Goal: Information Seeking & Learning: Learn about a topic

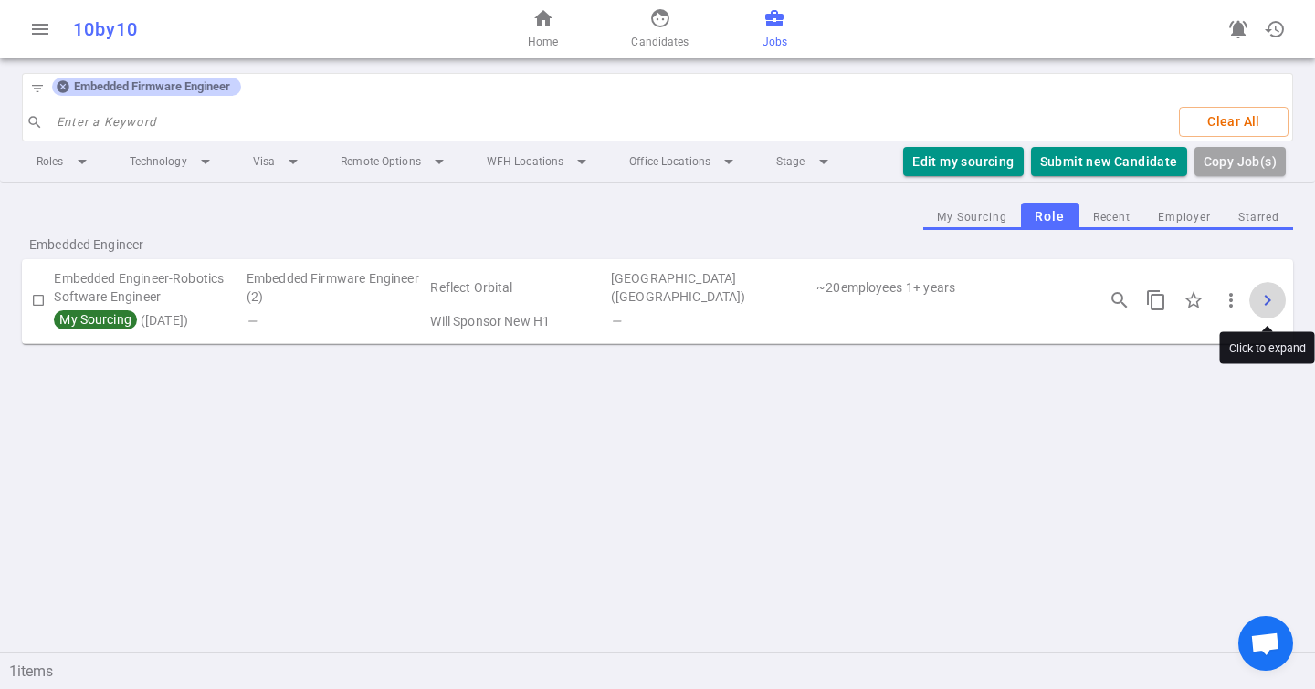
click at [1270, 298] on span "chevron_right" at bounding box center [1268, 300] width 22 height 22
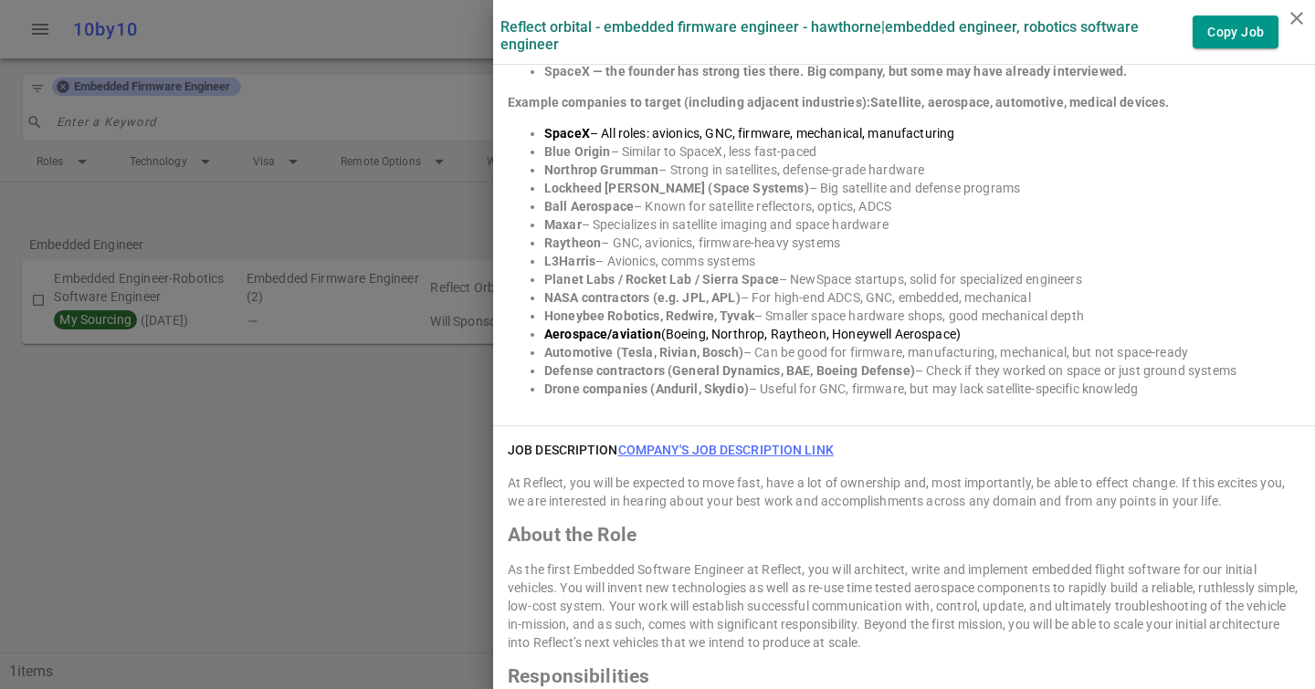
scroll to position [1329, 0]
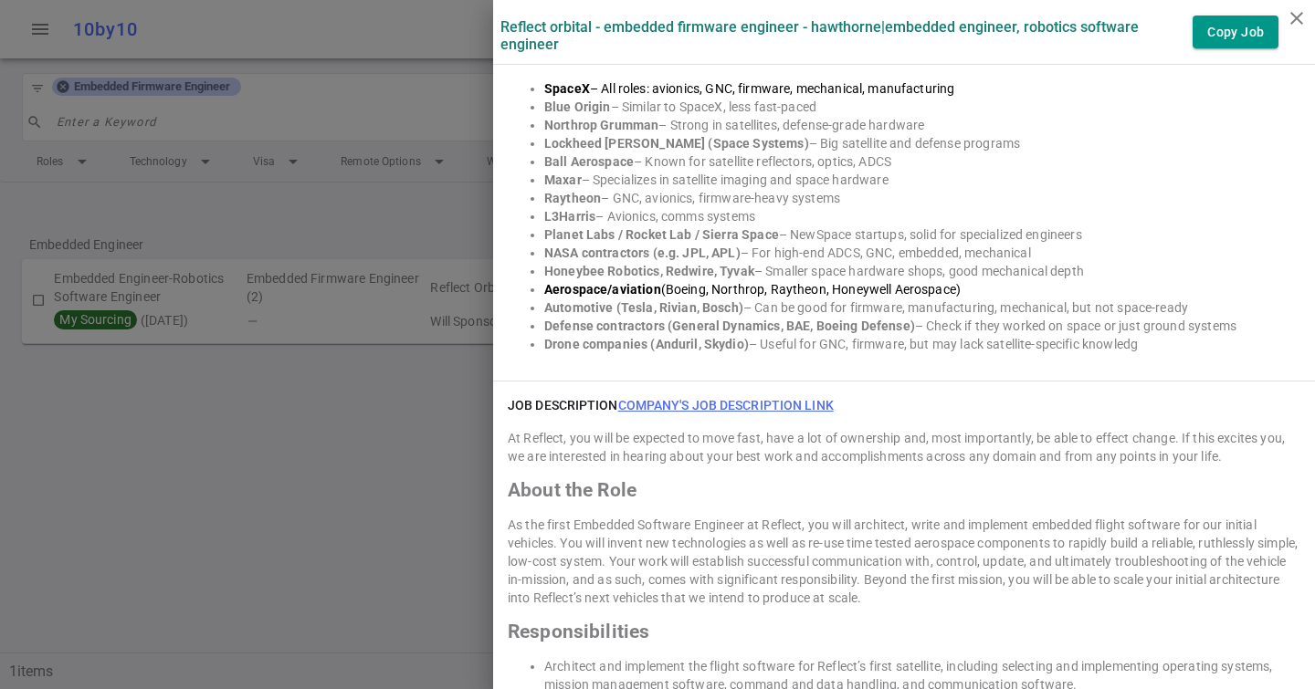
click at [729, 398] on link "Company's job description link" at bounding box center [726, 405] width 216 height 15
click at [261, 210] on div at bounding box center [657, 344] width 1315 height 689
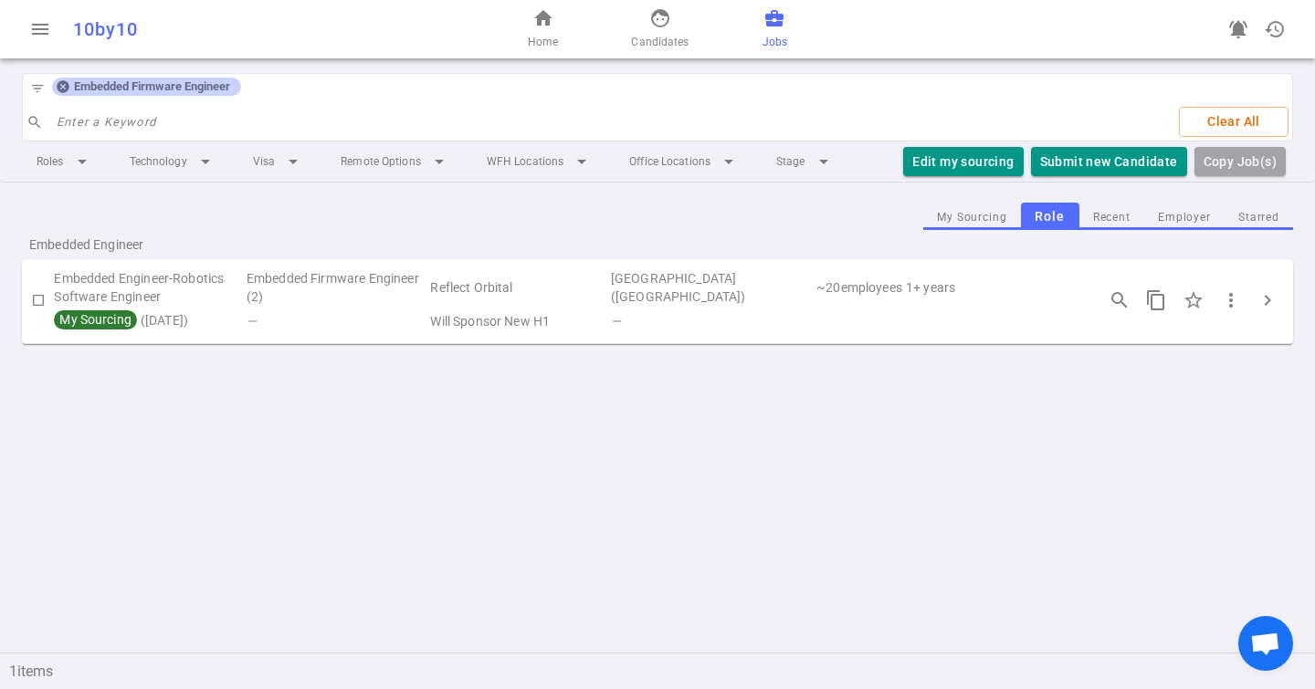
drag, startPoint x: 59, startPoint y: 83, endPoint x: 87, endPoint y: 88, distance: 27.8
click at [59, 83] on icon at bounding box center [63, 87] width 12 height 12
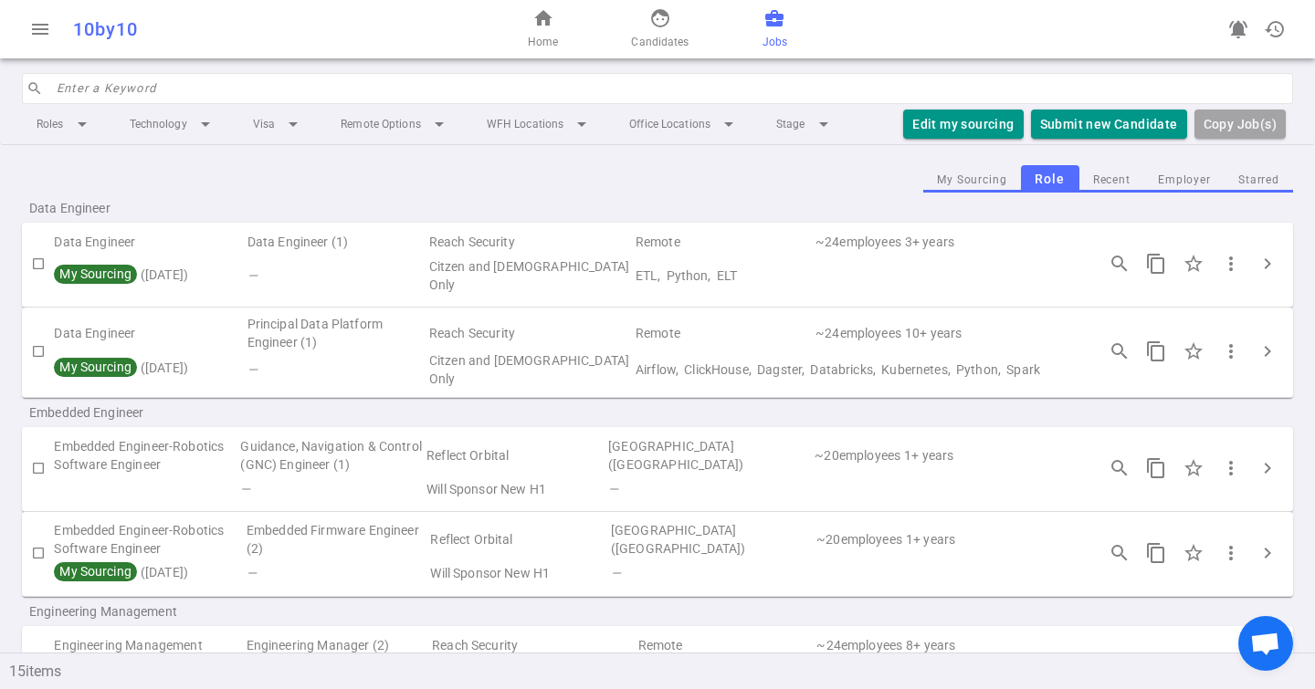
click at [87, 88] on input "search" at bounding box center [669, 88] width 1225 height 29
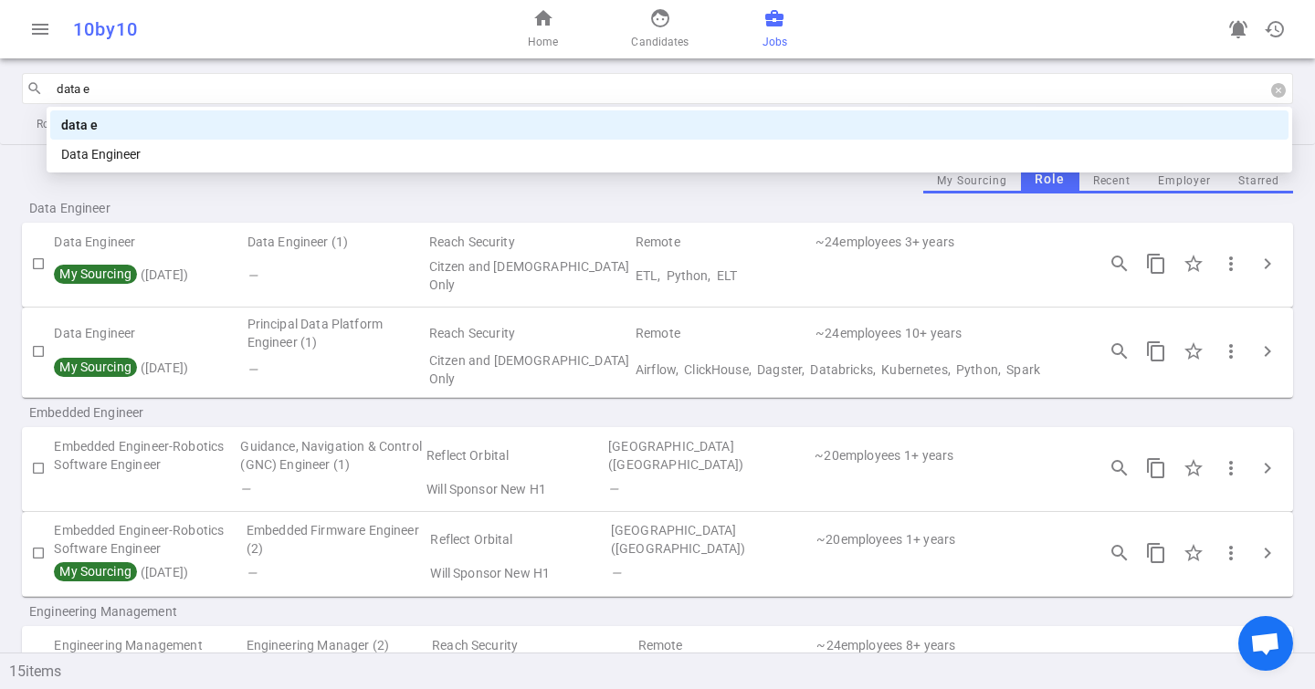
type input "data en"
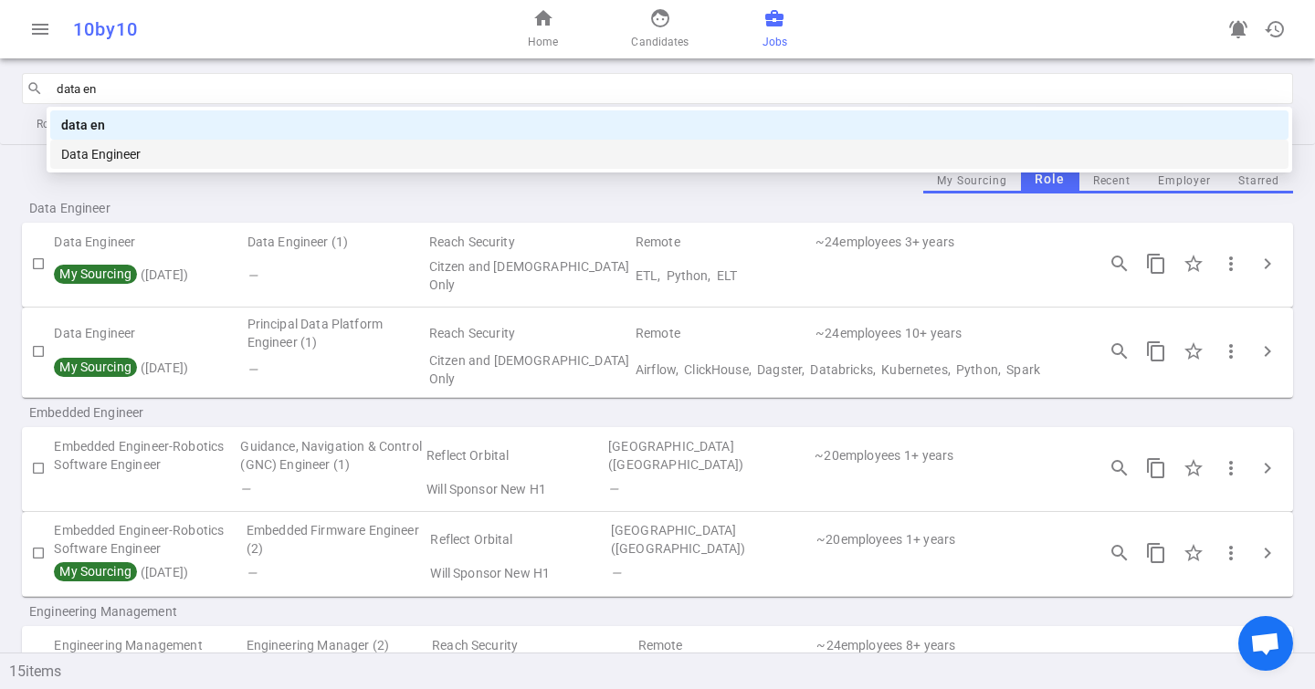
click at [153, 147] on div "Data Engineer" at bounding box center [669, 154] width 1216 height 20
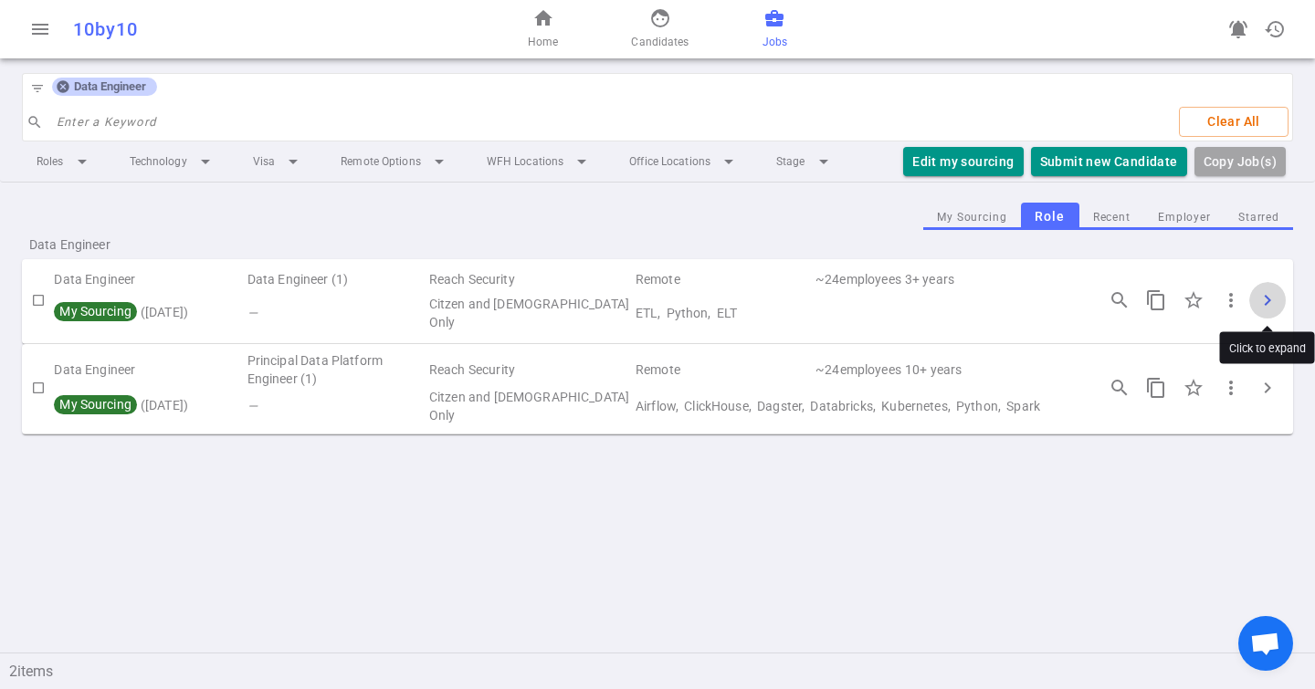
click at [1251, 309] on button "chevron_right" at bounding box center [1267, 300] width 37 height 37
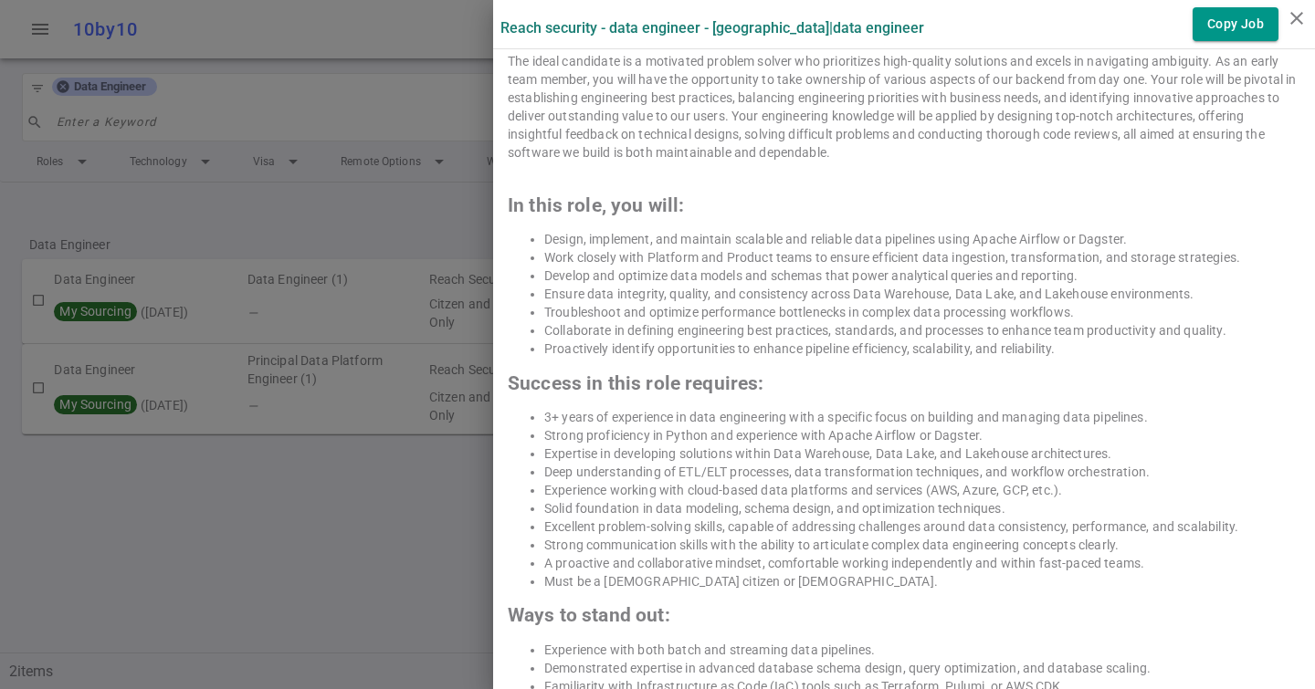
scroll to position [919, 0]
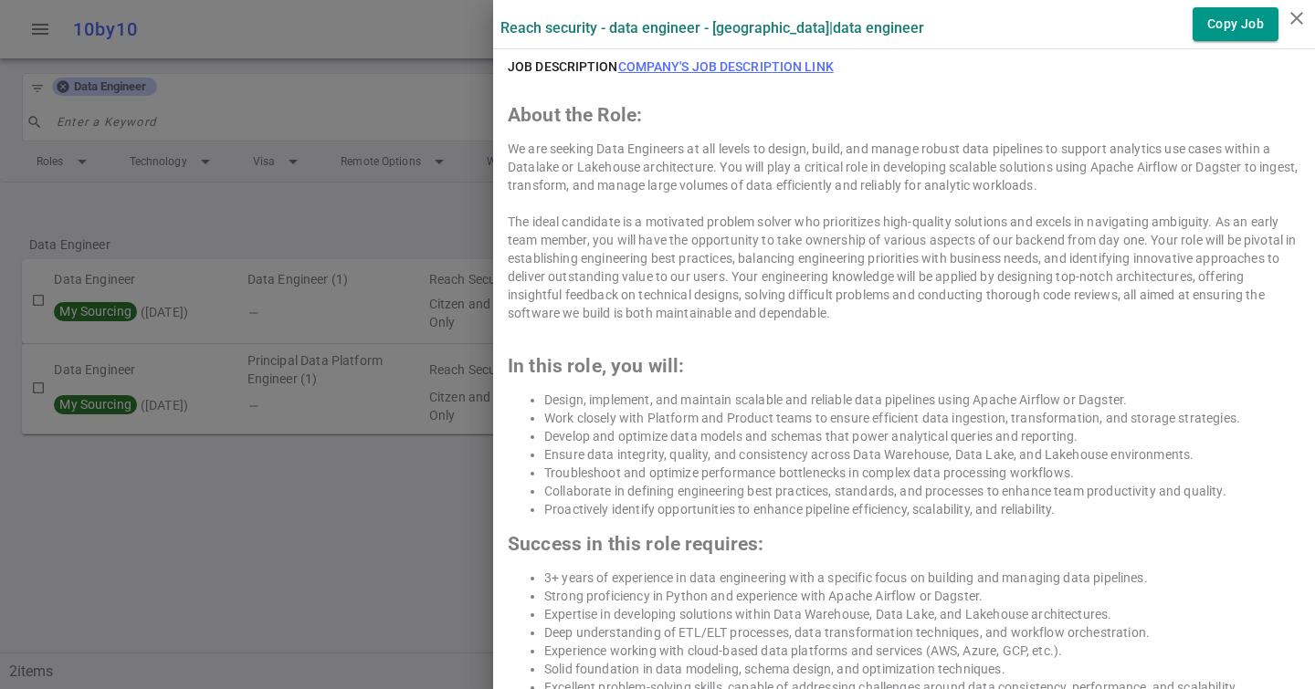
click at [755, 58] on h6 "JOB DESCRIPTION Company's job description link" at bounding box center [671, 67] width 326 height 18
click at [755, 62] on link "Company's job description link" at bounding box center [726, 66] width 216 height 15
click at [113, 74] on div at bounding box center [657, 344] width 1315 height 689
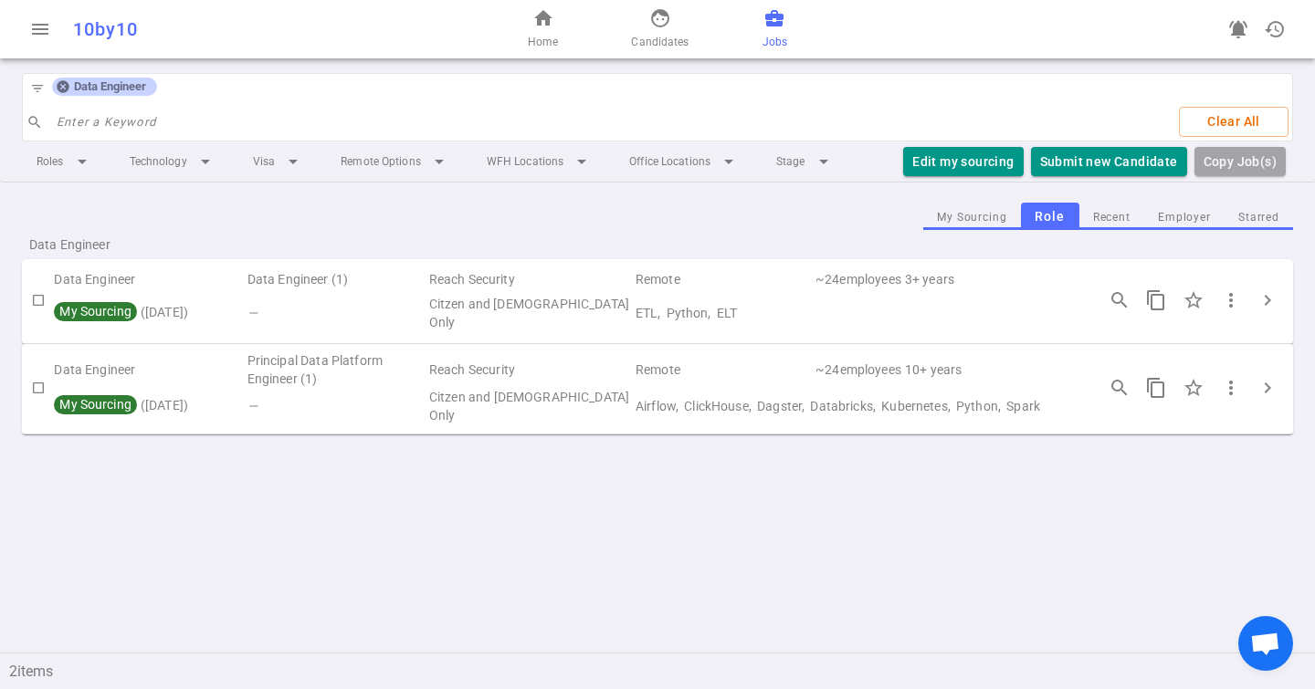
drag, startPoint x: 63, startPoint y: 87, endPoint x: 100, endPoint y: 89, distance: 37.5
click at [63, 87] on icon at bounding box center [63, 86] width 15 height 15
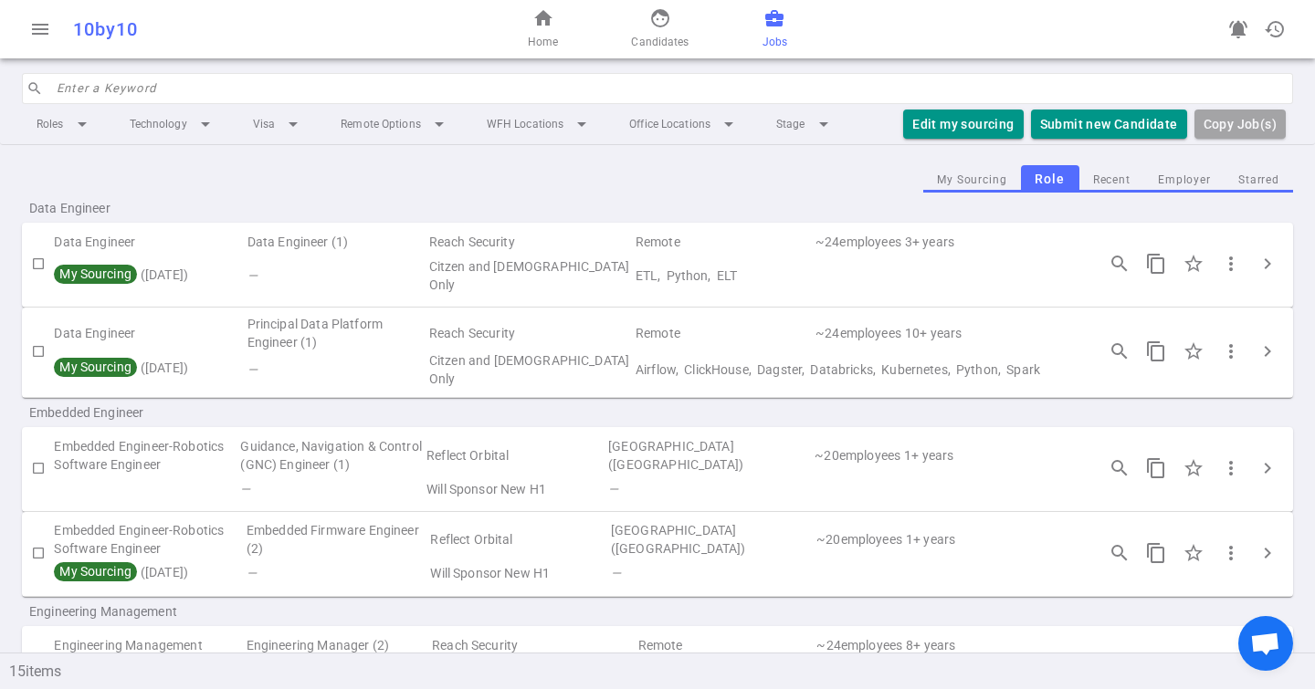
click at [100, 89] on input "search" at bounding box center [669, 88] width 1225 height 29
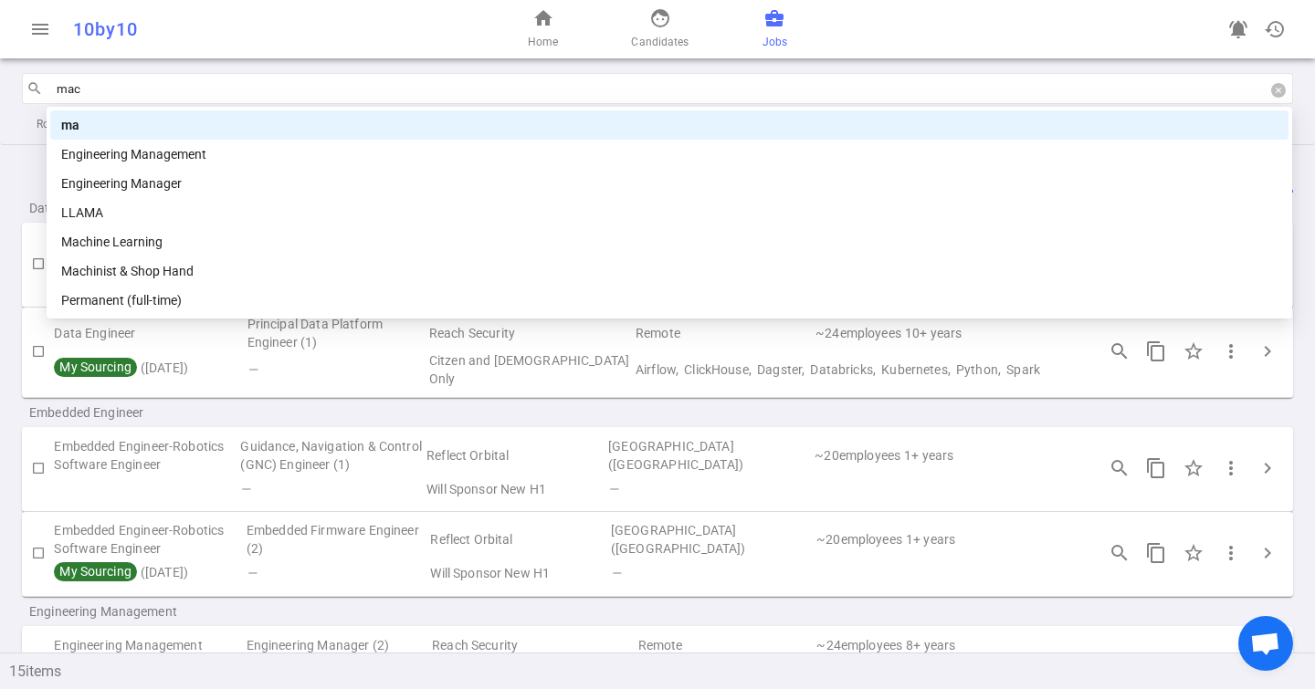
type input "mach"
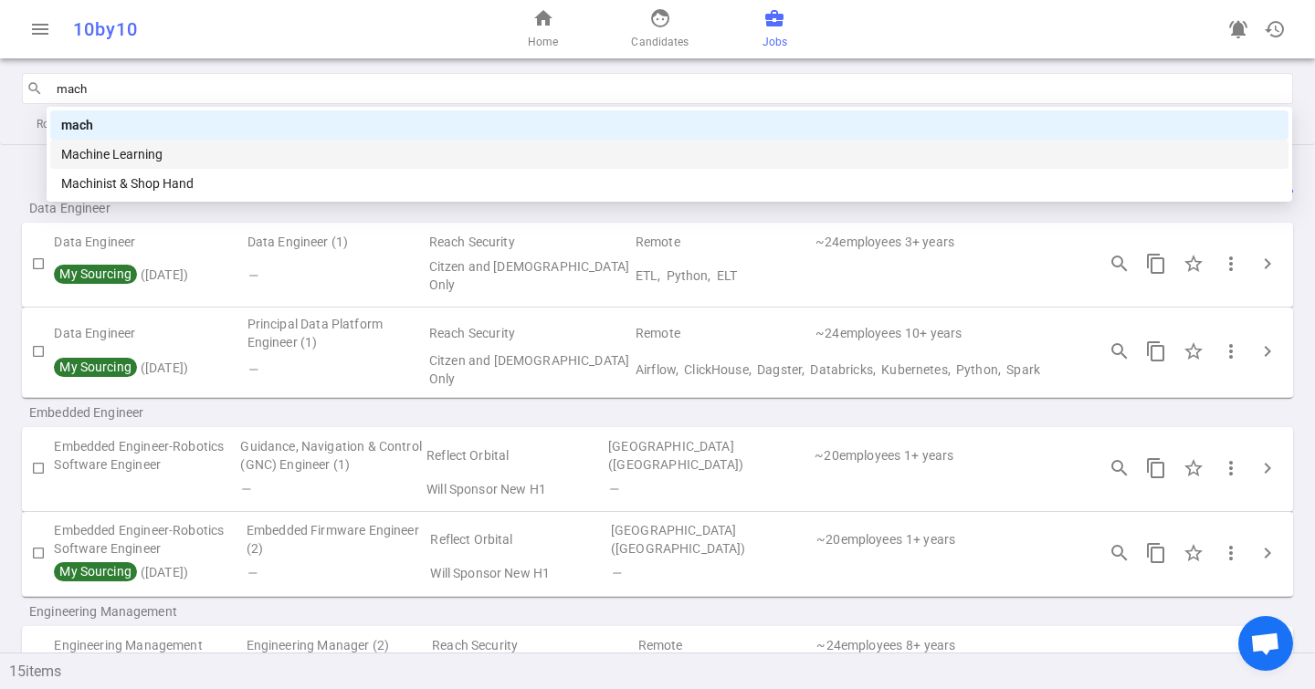
click at [125, 169] on div "Machinist & Shop Hand" at bounding box center [669, 183] width 1238 height 29
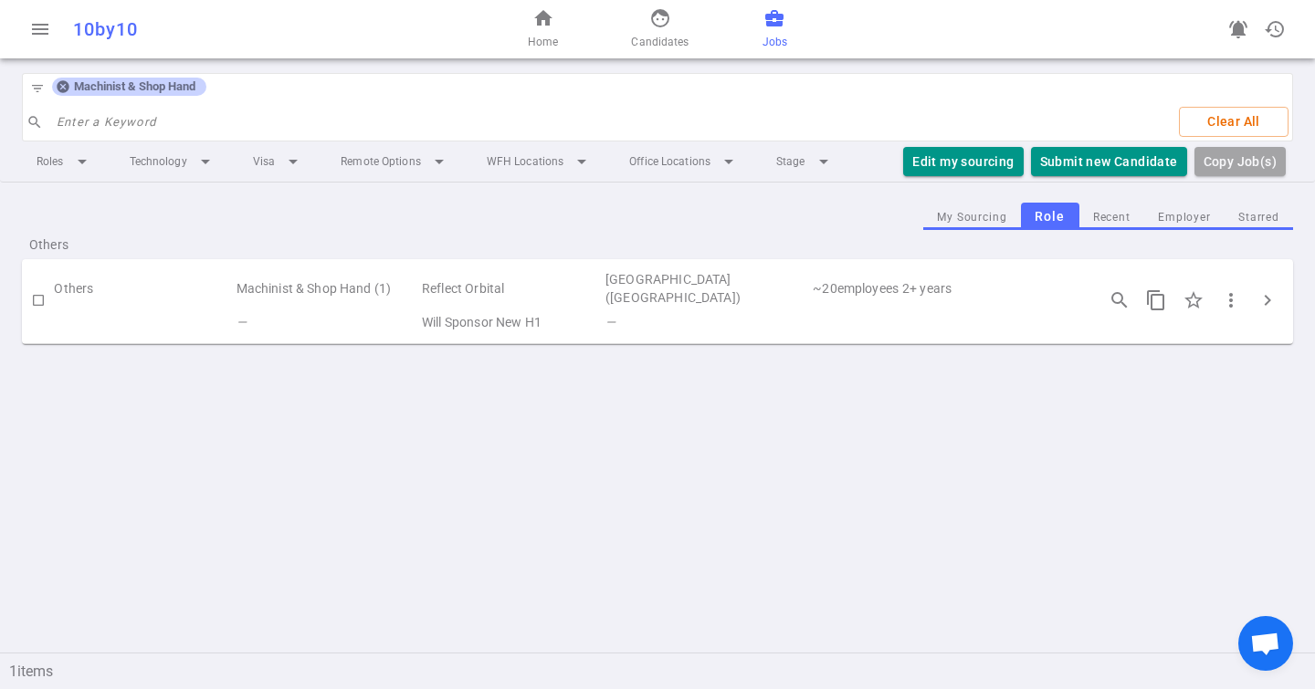
click at [88, 111] on input "search" at bounding box center [611, 122] width 1109 height 29
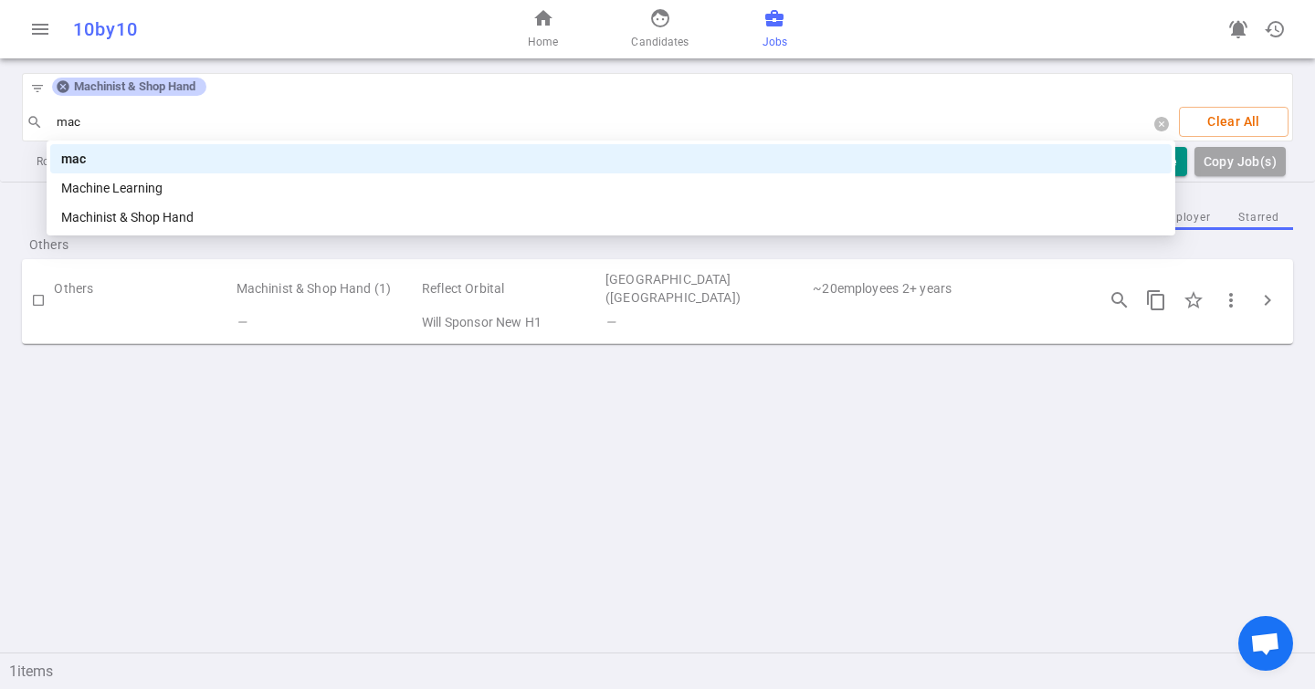
type input "mach"
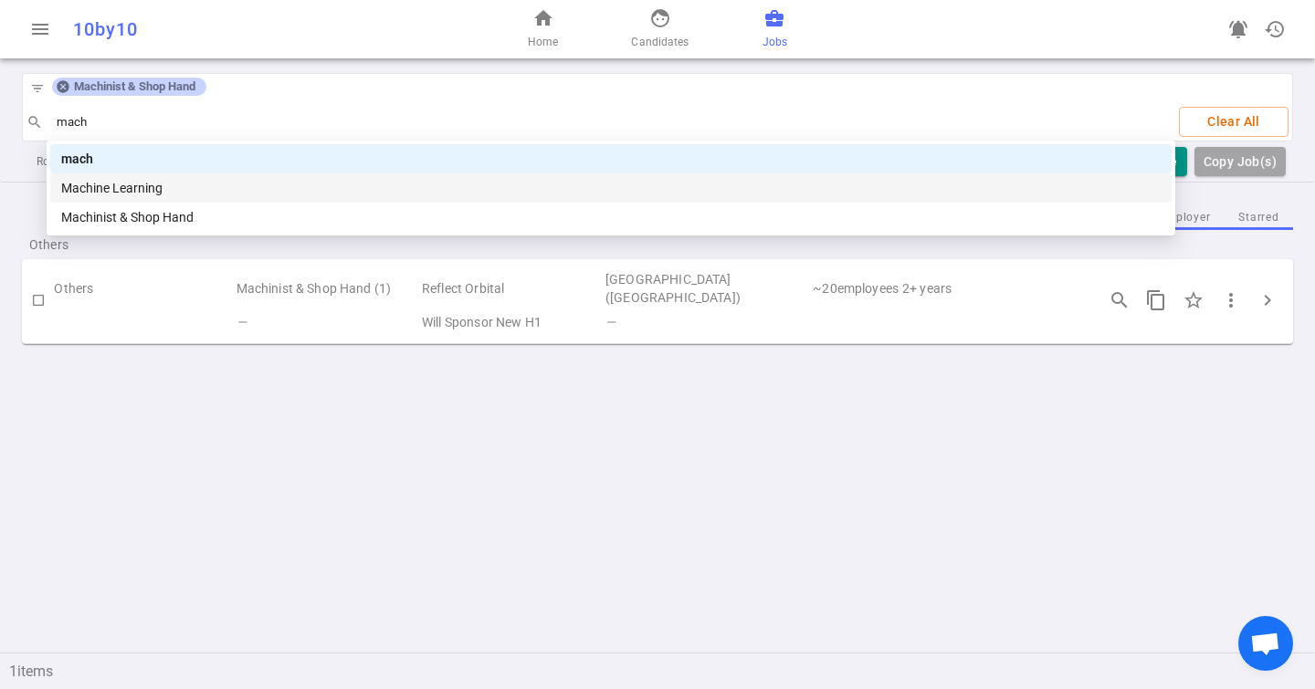
click at [150, 189] on div "Machine Learning" at bounding box center [610, 188] width 1099 height 20
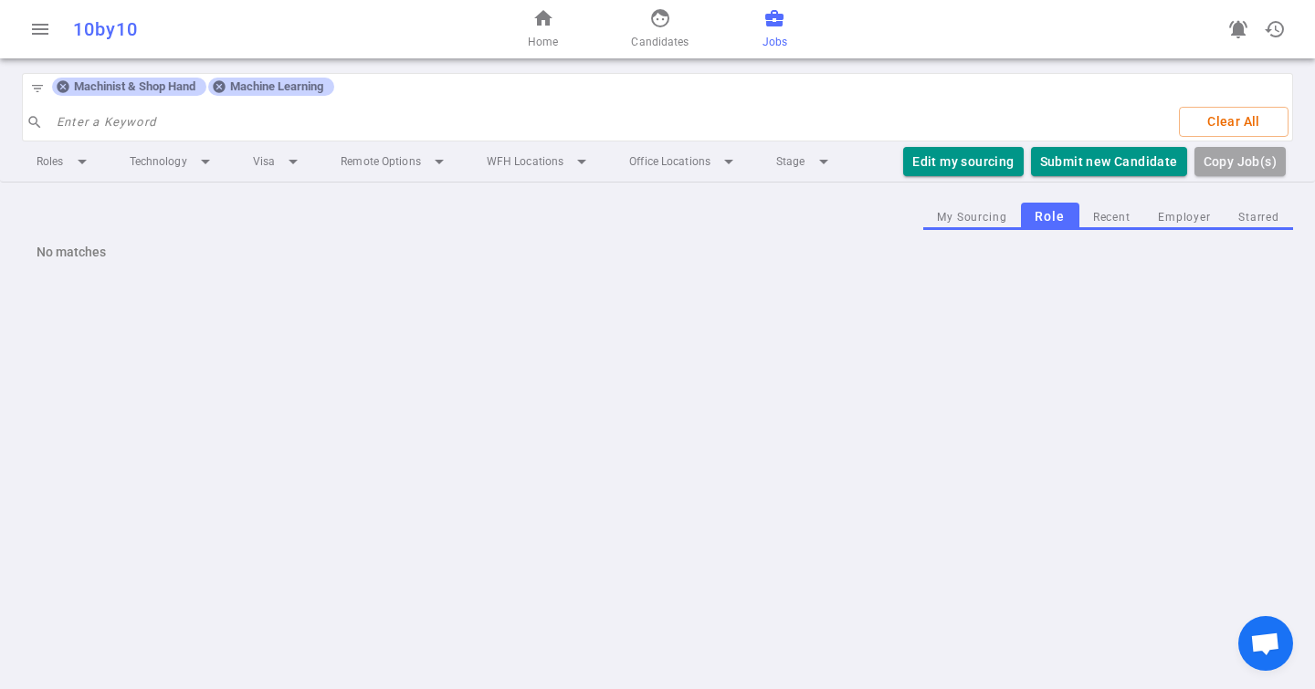
click at [68, 84] on icon at bounding box center [63, 87] width 12 height 12
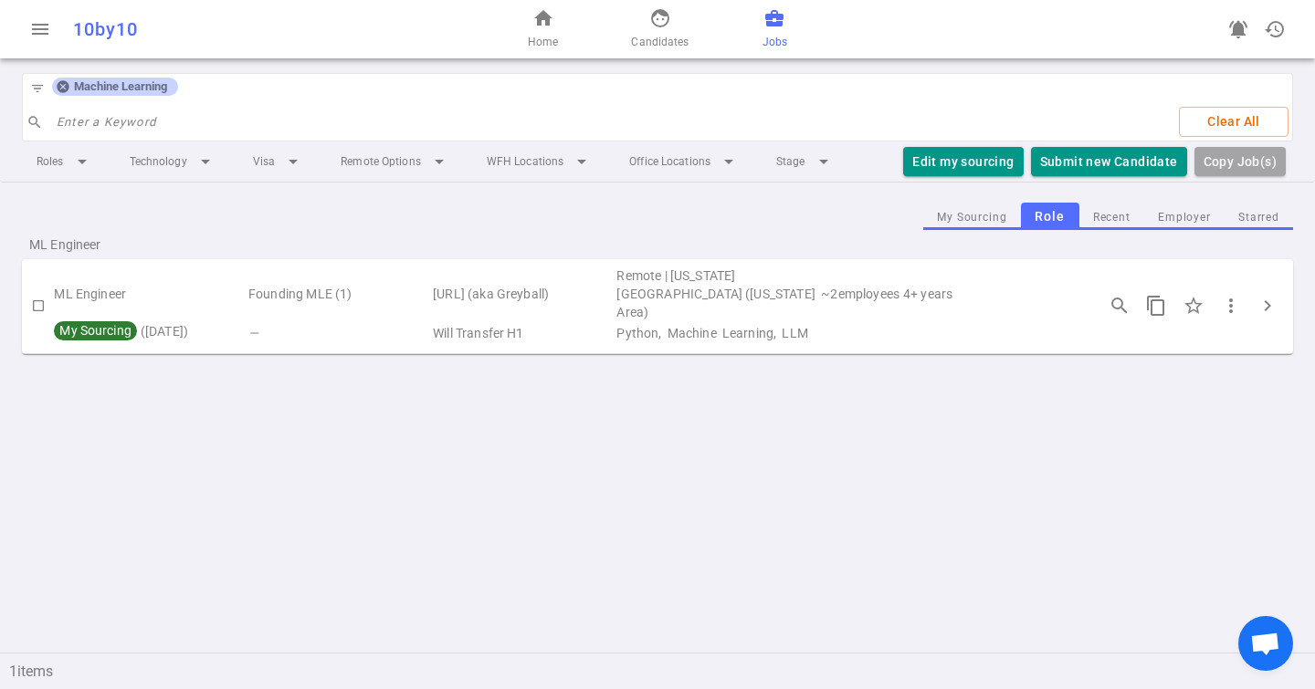
click at [56, 85] on icon at bounding box center [63, 86] width 15 height 15
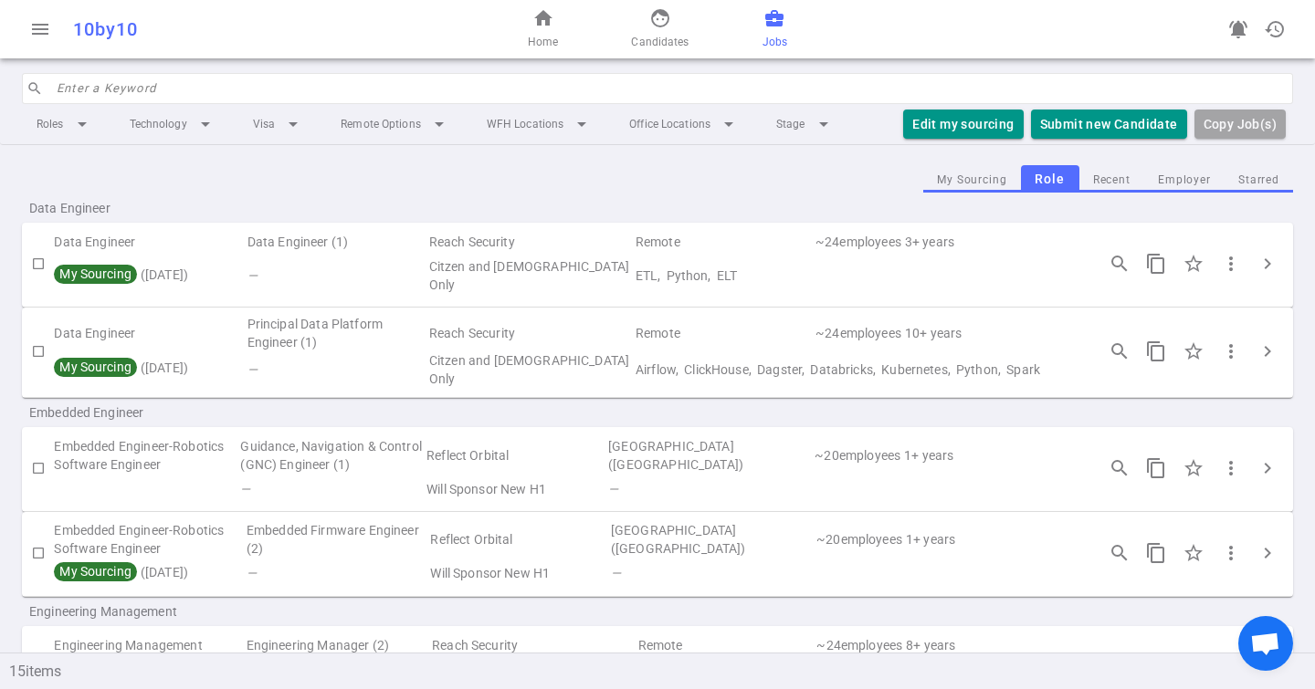
click at [87, 90] on input "search" at bounding box center [669, 88] width 1225 height 29
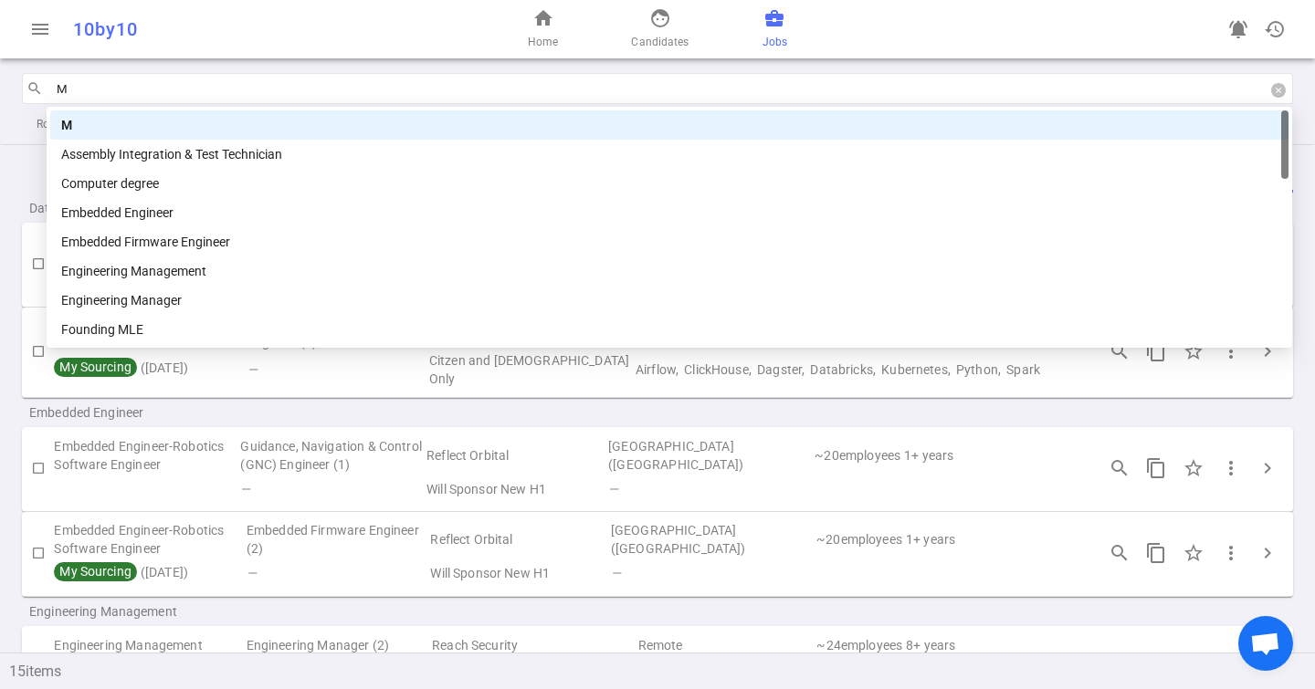
type input "ML"
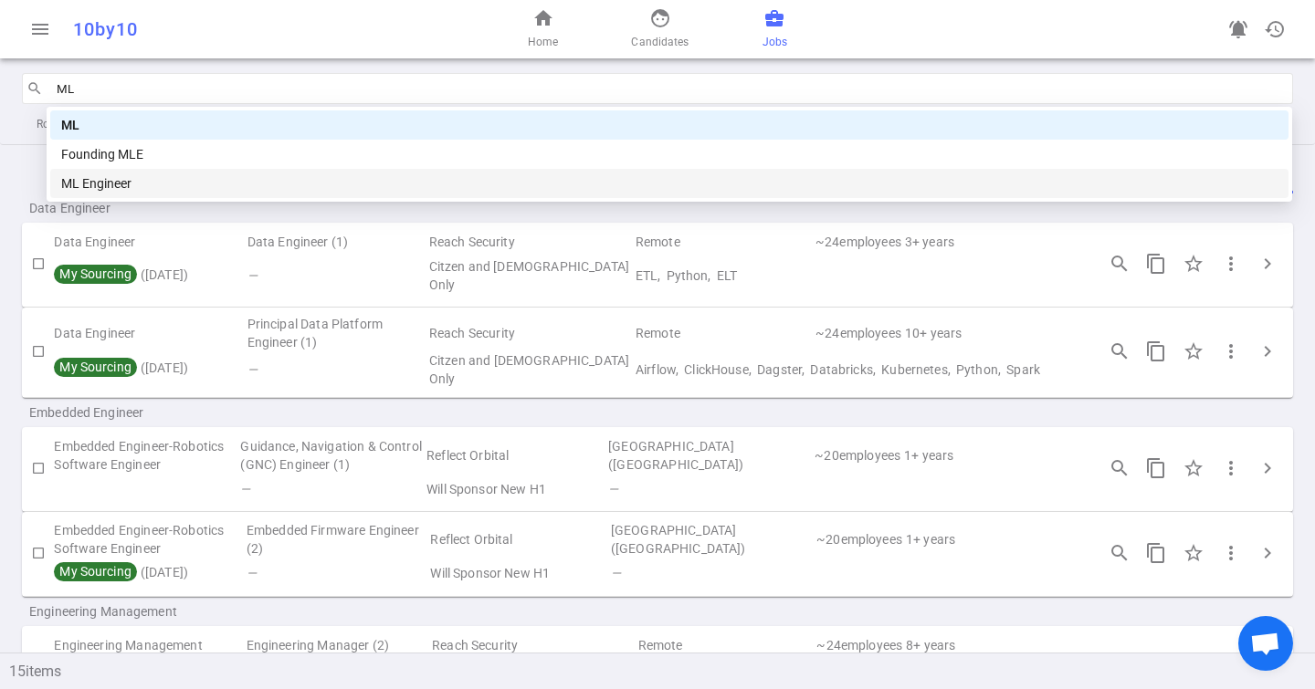
click at [108, 171] on div "ML Engineer" at bounding box center [669, 183] width 1238 height 29
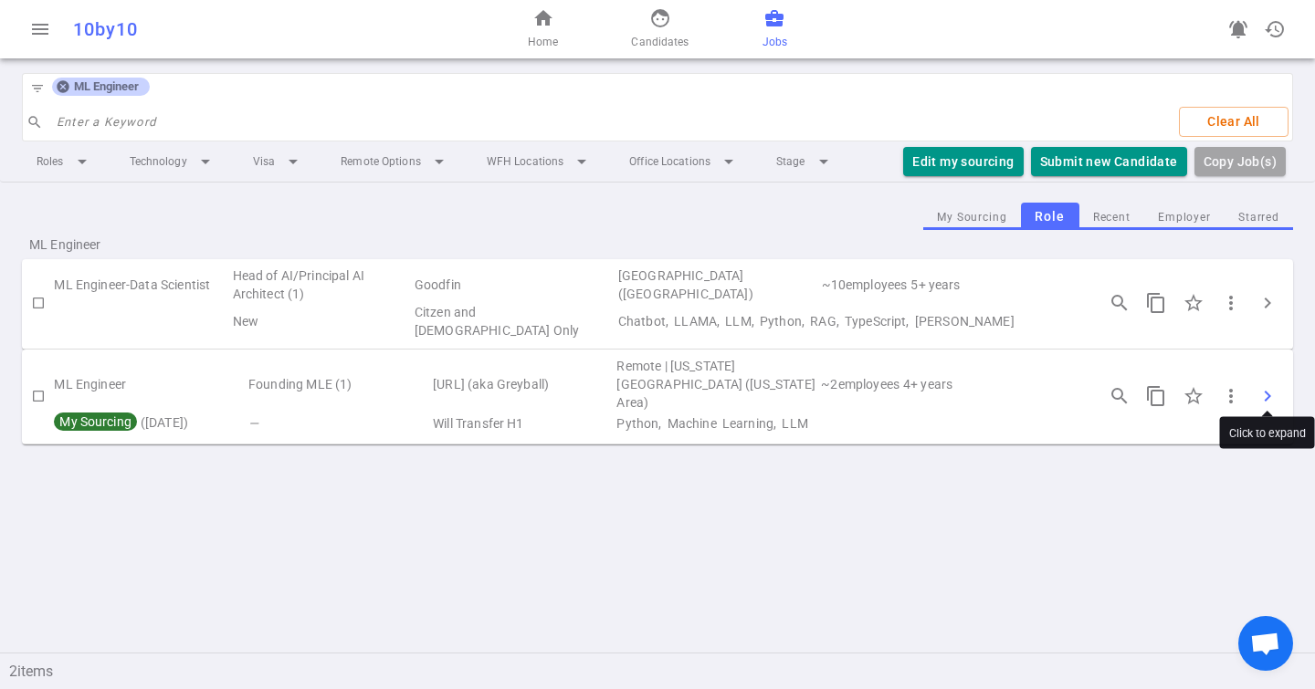
click at [1266, 385] on span "chevron_right" at bounding box center [1268, 396] width 22 height 22
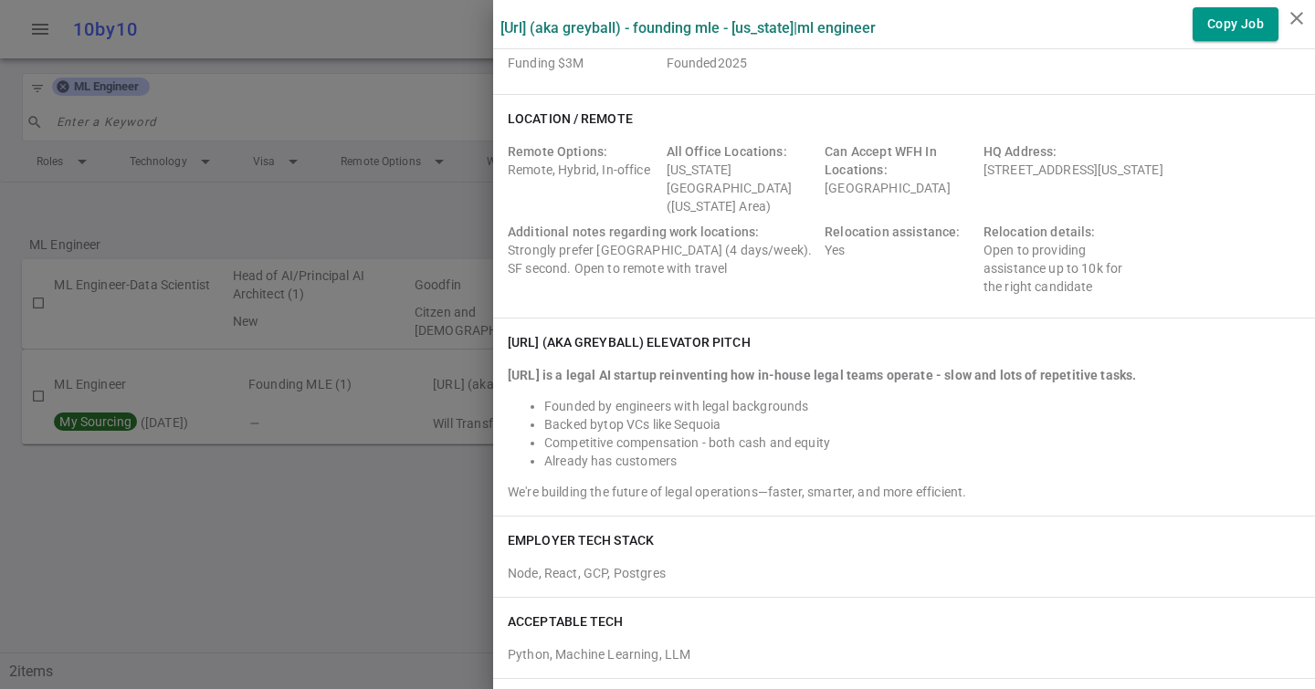
scroll to position [0, 0]
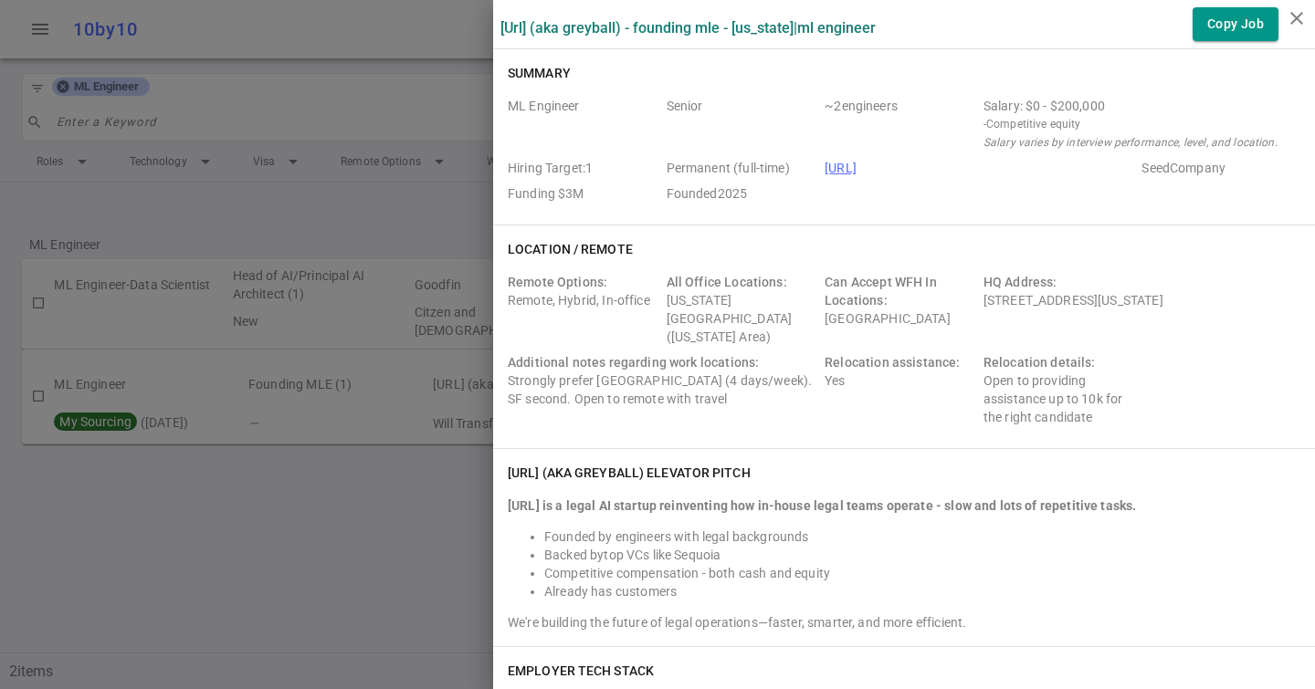
click at [240, 215] on div at bounding box center [657, 344] width 1315 height 689
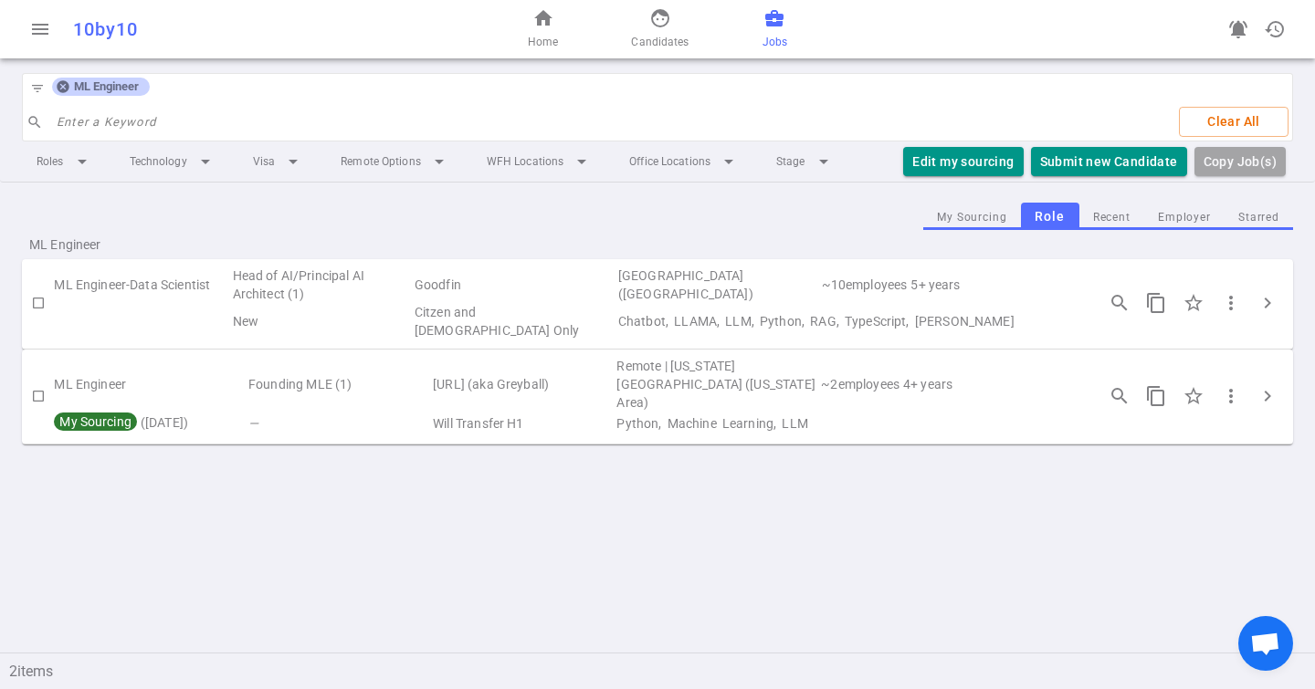
click at [67, 84] on icon at bounding box center [63, 87] width 12 height 12
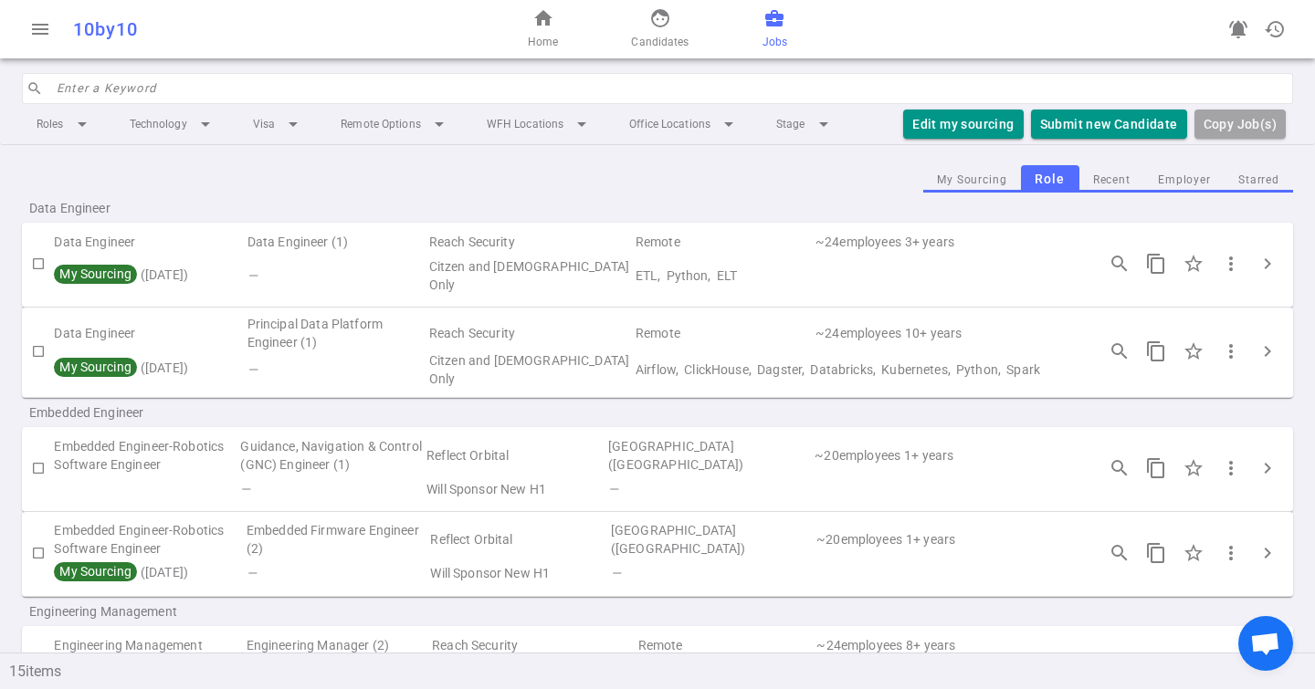
click at [92, 84] on input "search" at bounding box center [669, 88] width 1225 height 29
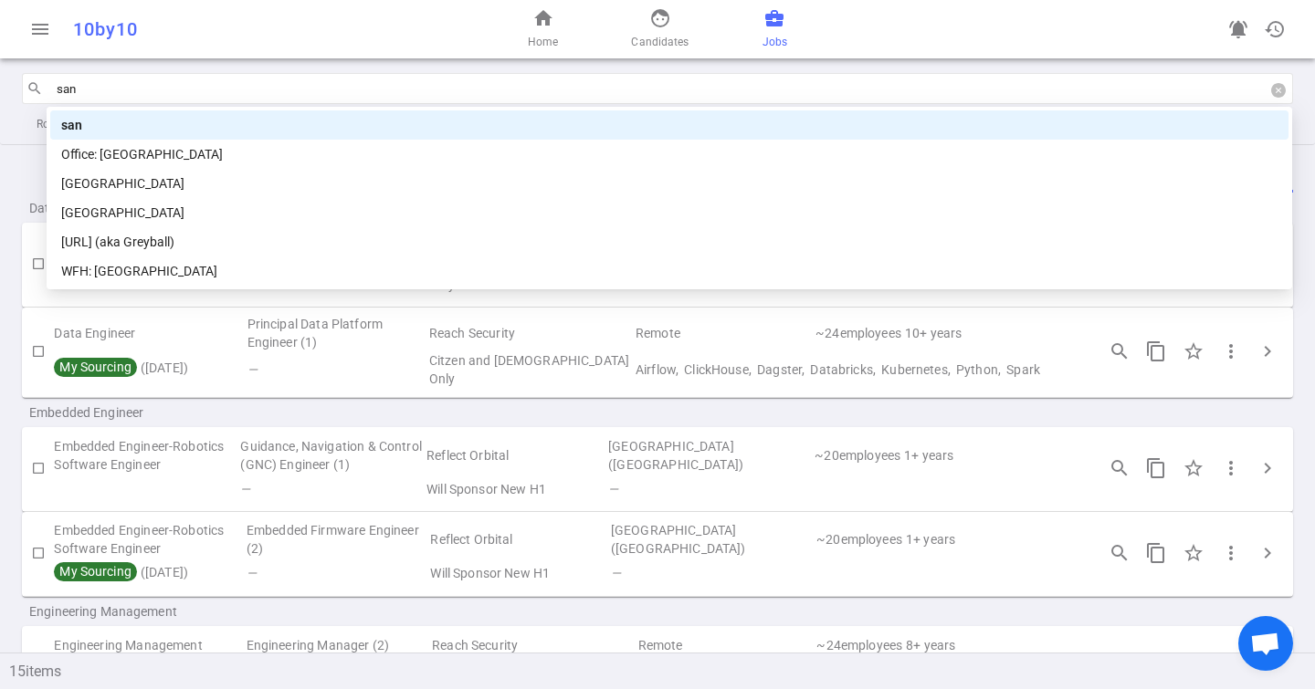
type input "sand"
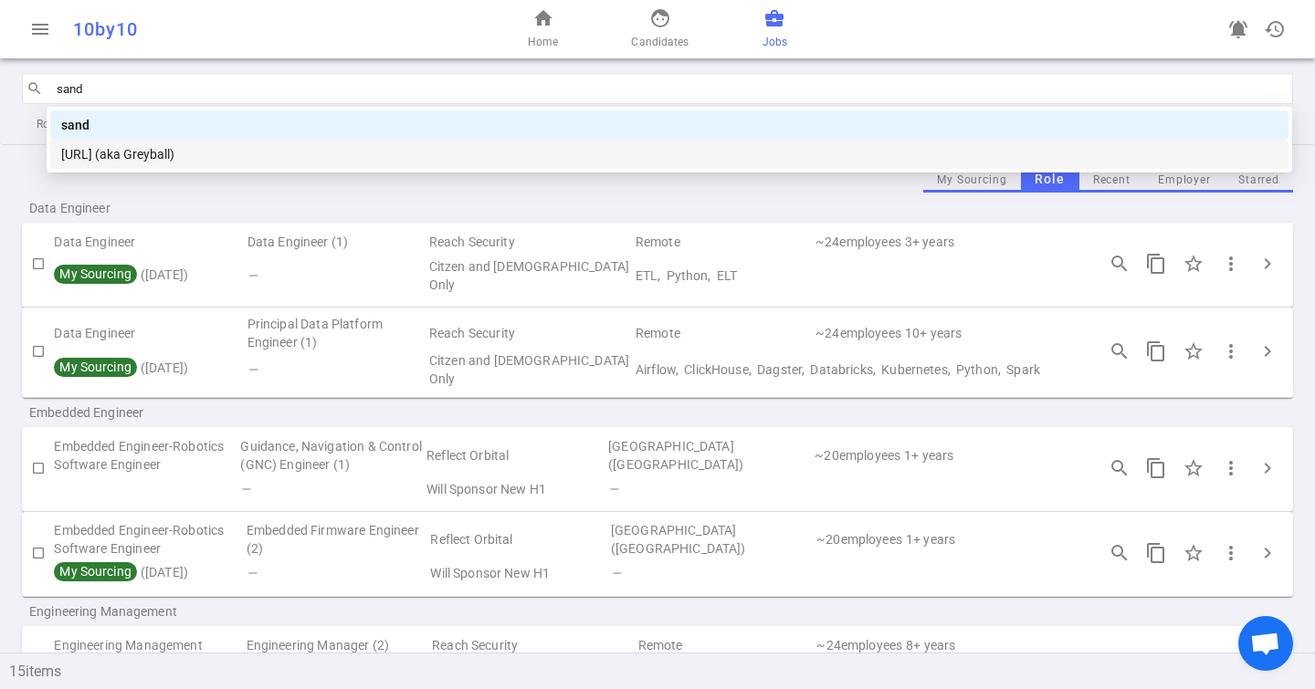
click at [152, 156] on div "[URL] (aka Greyball)" at bounding box center [669, 154] width 1216 height 20
